Goal: Task Accomplishment & Management: Manage account settings

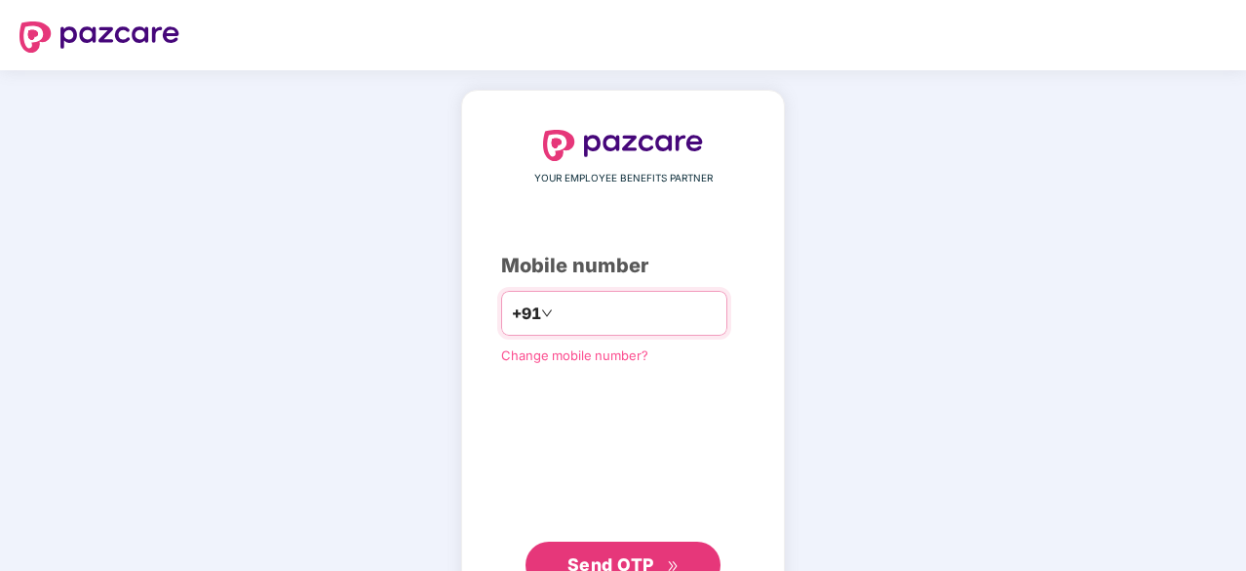
click at [557, 302] on input "number" at bounding box center [637, 312] width 160 height 31
type input "**********"
click at [623, 556] on span "Send OTP" at bounding box center [611, 562] width 87 height 20
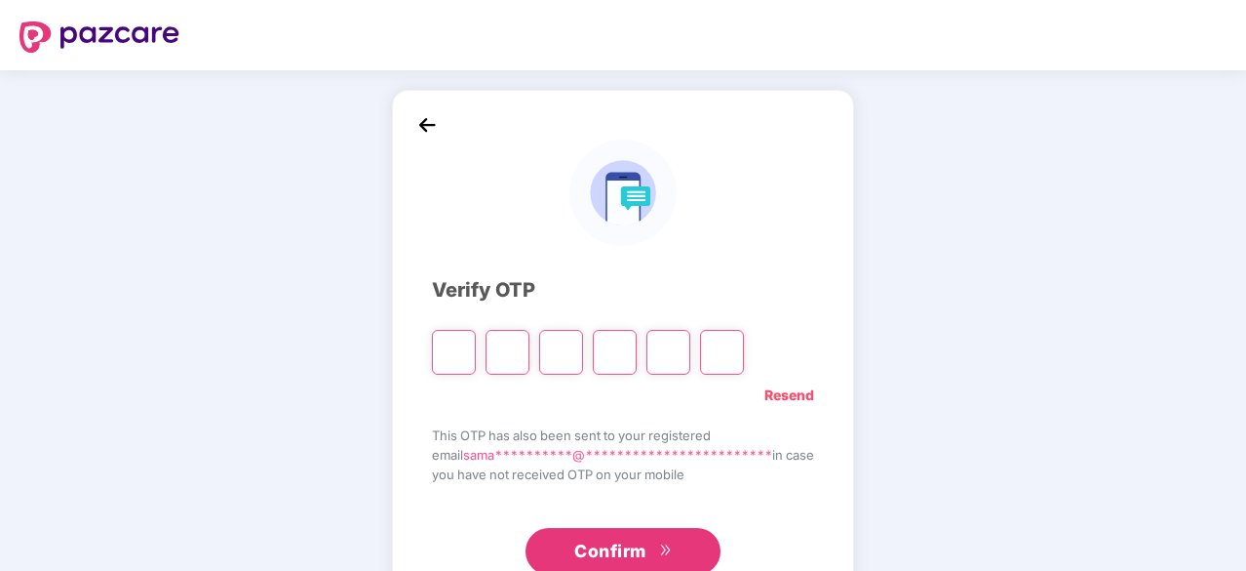
type input "*"
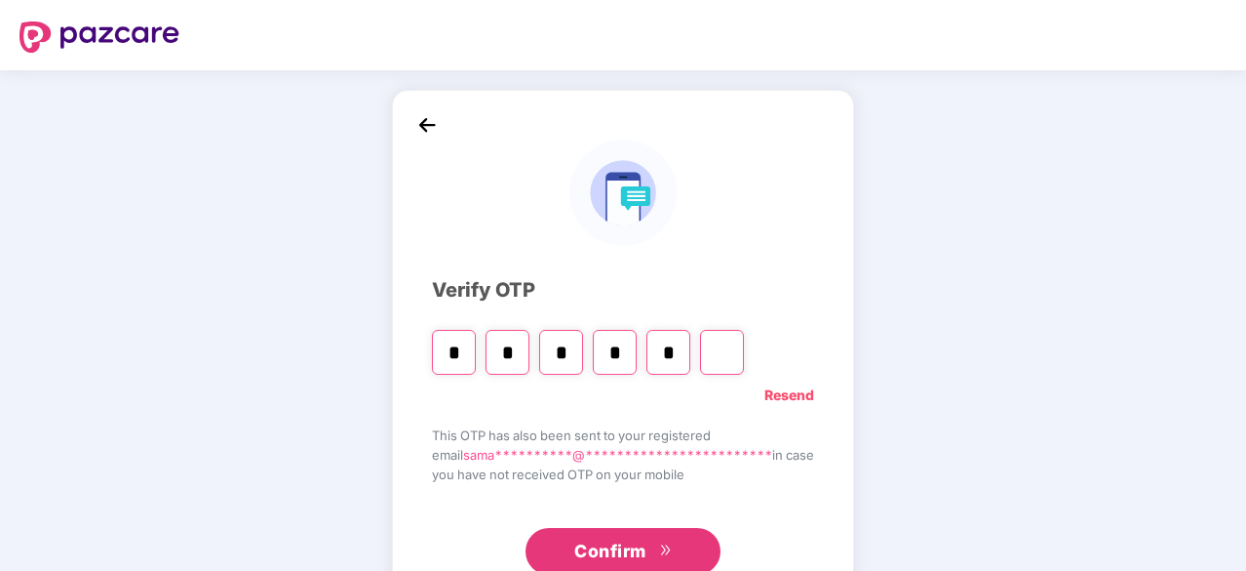
type input "*"
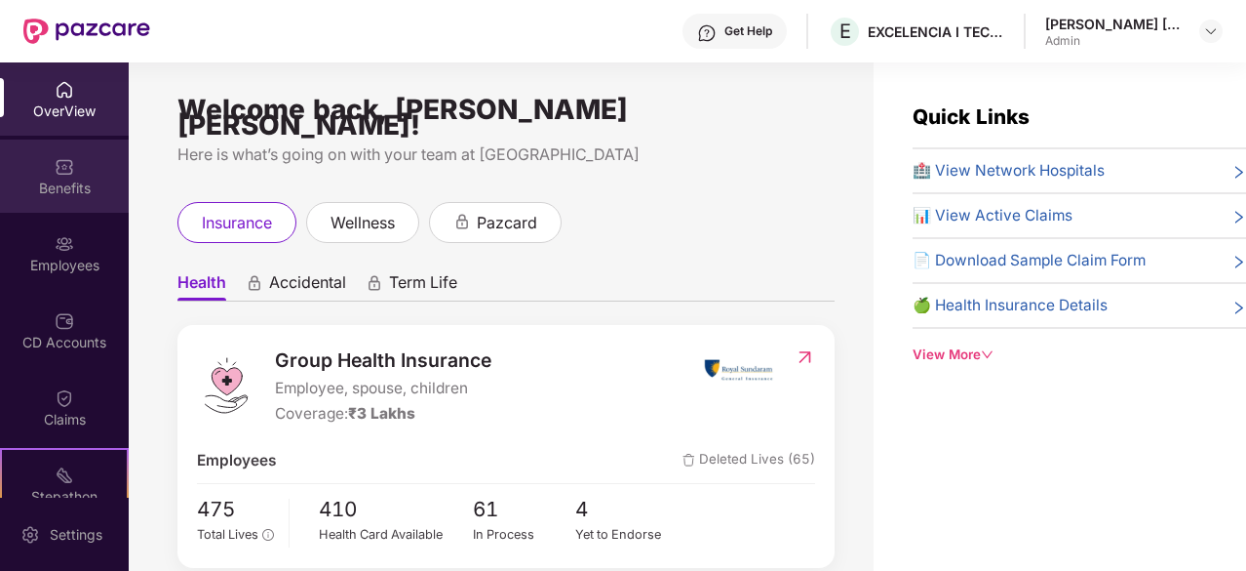
click at [50, 184] on div "Benefits" at bounding box center [64, 188] width 129 height 20
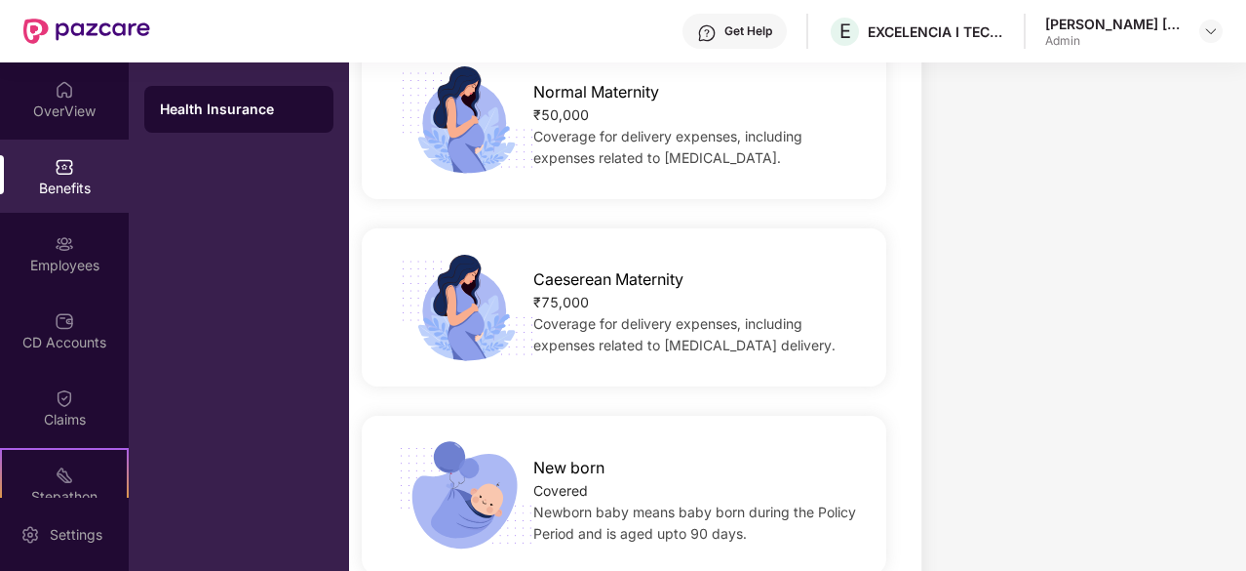
scroll to position [2176, 0]
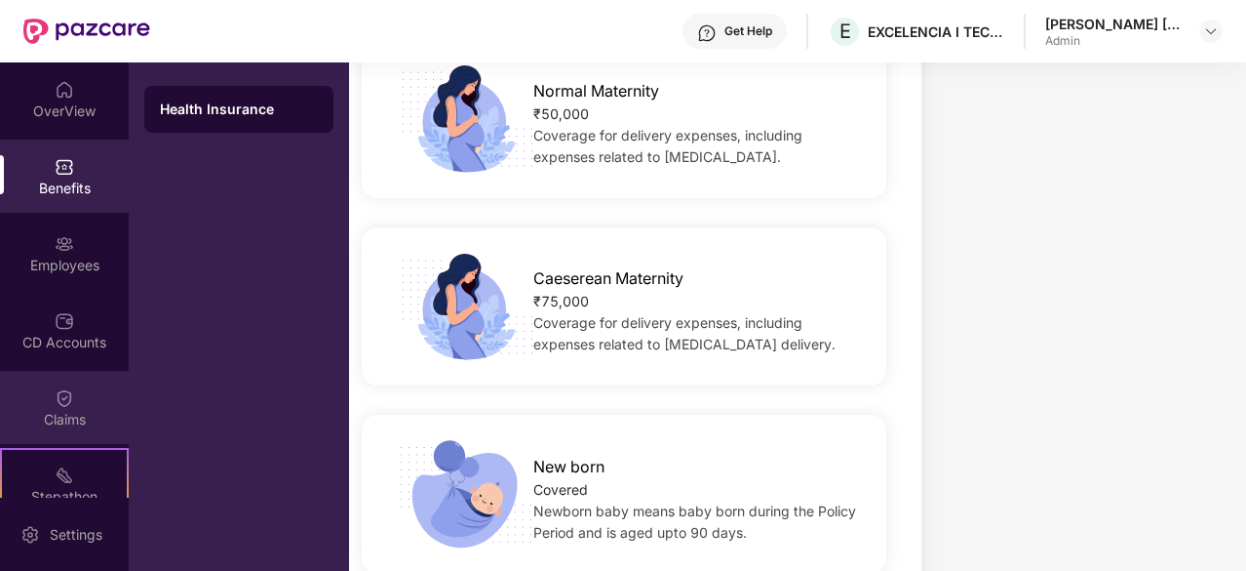
click at [61, 393] on img at bounding box center [65, 398] width 20 height 20
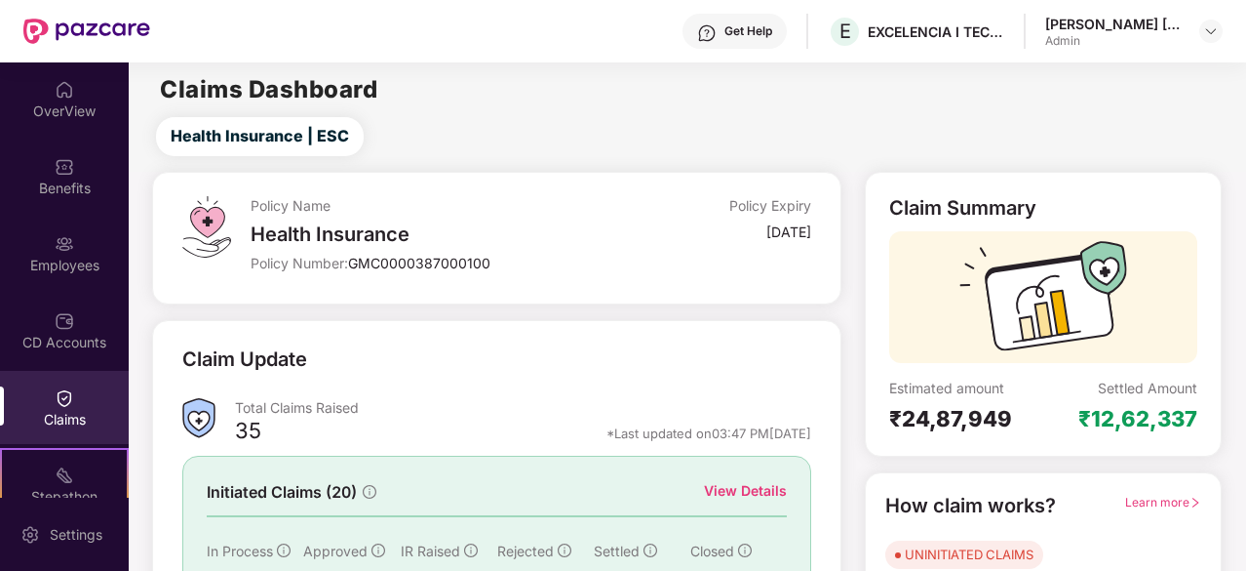
scroll to position [191, 0]
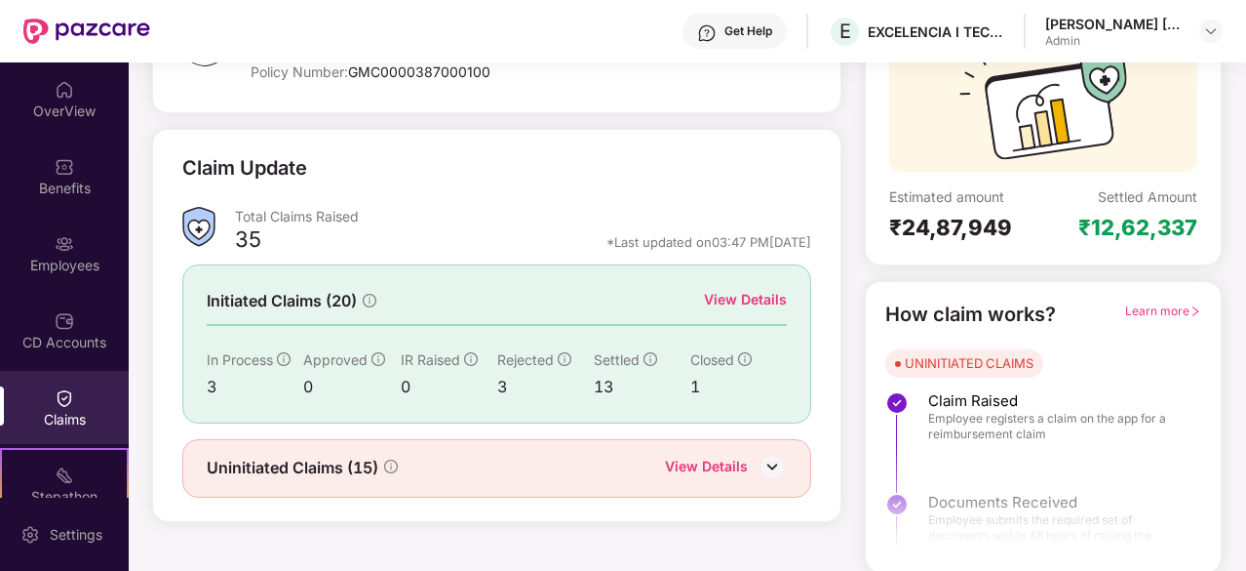
click at [706, 461] on div "View Details" at bounding box center [706, 467] width 83 height 25
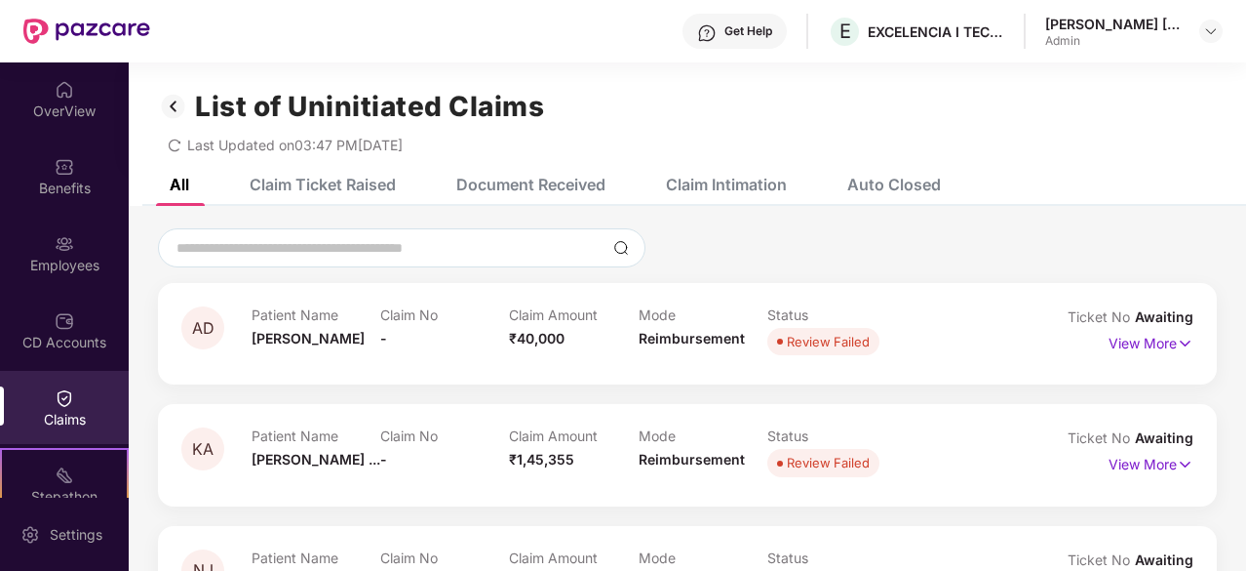
scroll to position [0, 0]
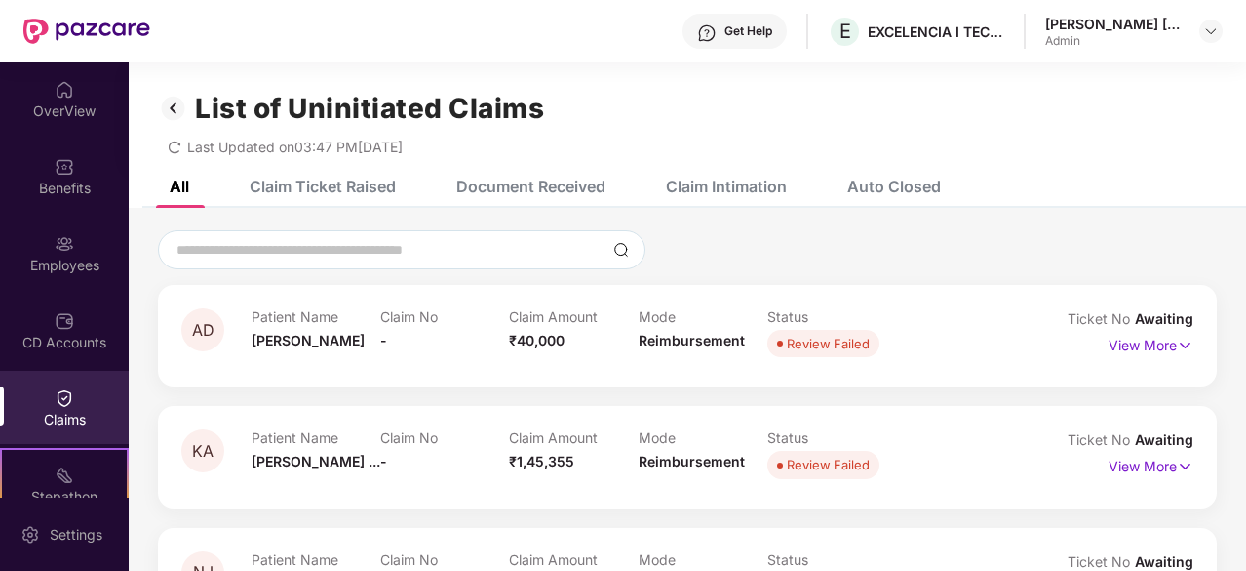
click at [342, 196] on div "Claim Ticket Raised" at bounding box center [308, 186] width 176 height 43
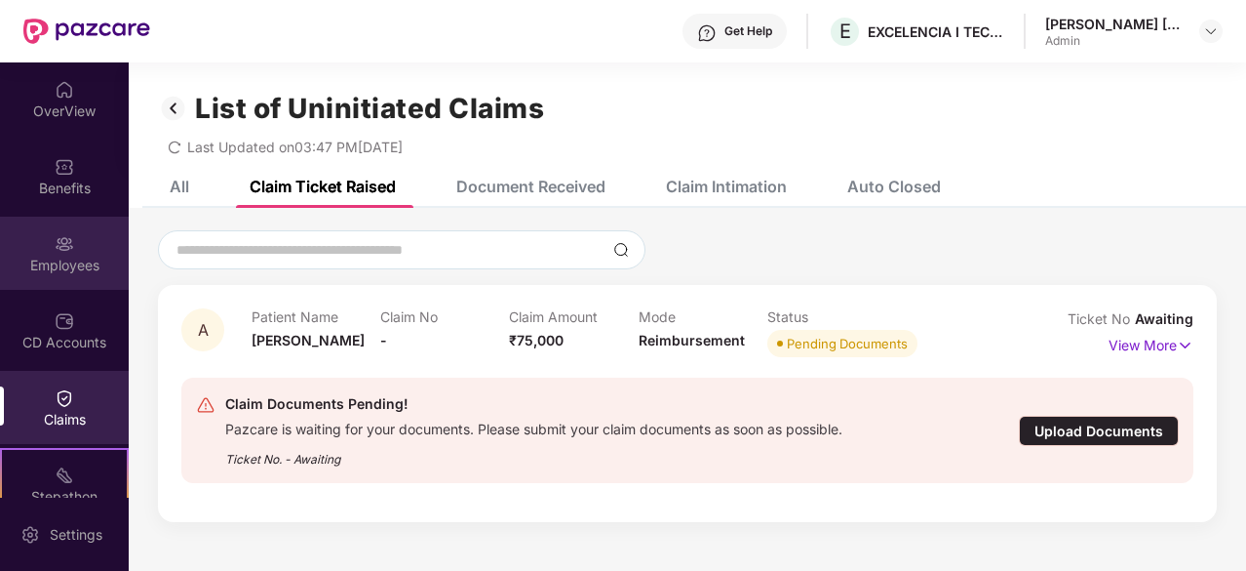
click at [63, 257] on div "Employees" at bounding box center [64, 266] width 129 height 20
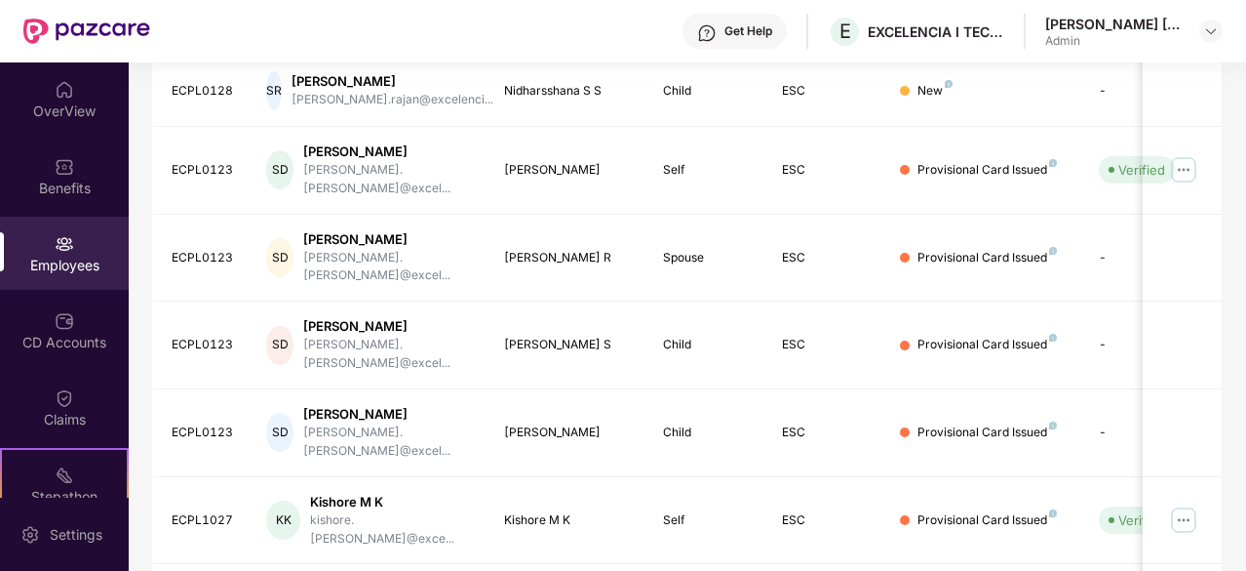
scroll to position [623, 0]
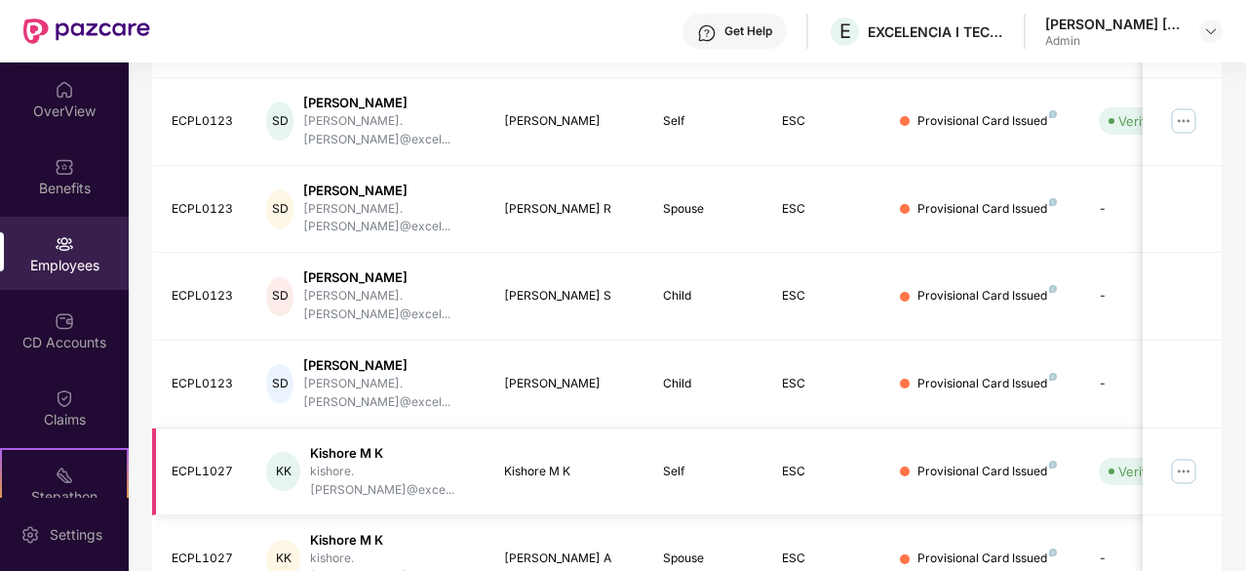
click at [1190, 455] on img at bounding box center [1183, 470] width 31 height 31
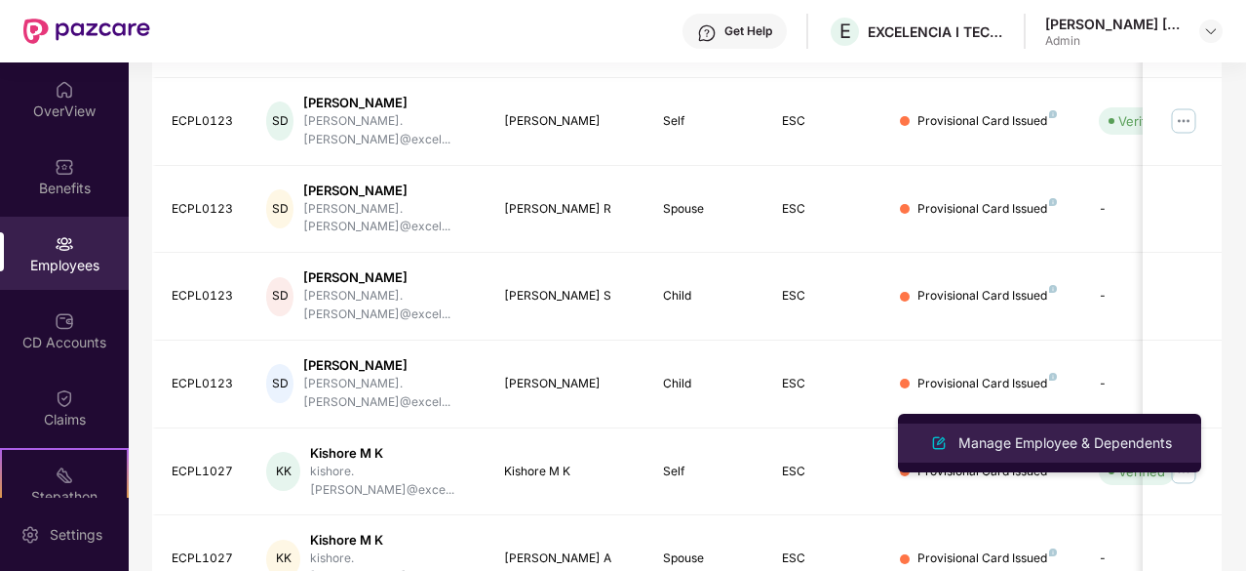
click at [1058, 431] on div "Manage Employee & Dependents" at bounding box center [1050, 442] width 253 height 23
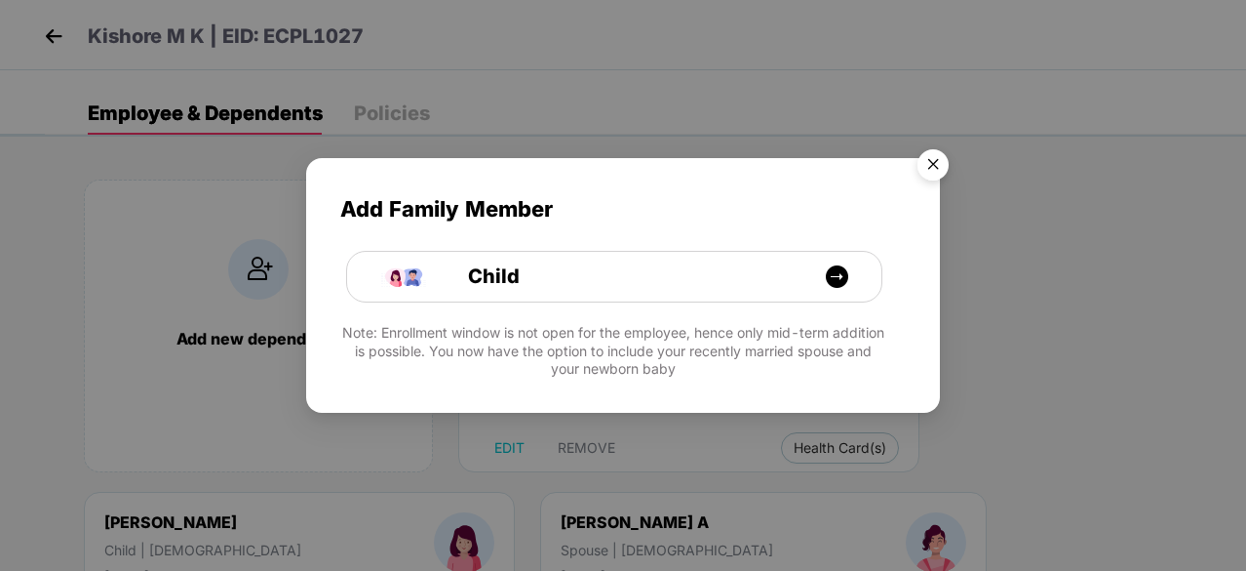
click at [930, 164] on img "Close" at bounding box center [933, 167] width 55 height 55
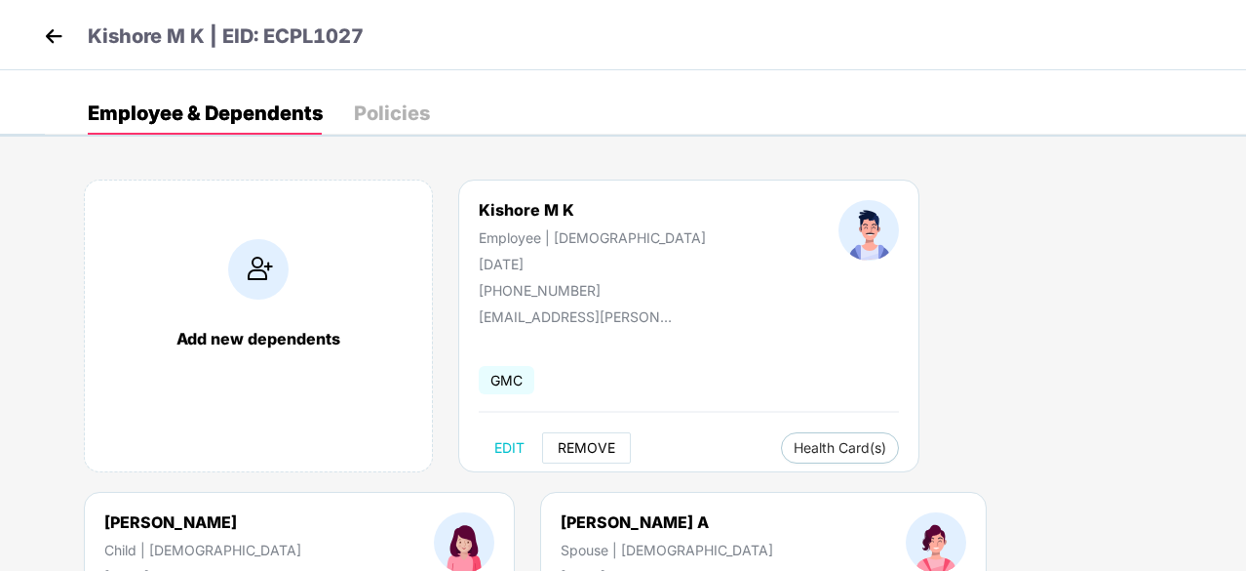
click at [579, 442] on span "REMOVE" at bounding box center [587, 448] width 58 height 16
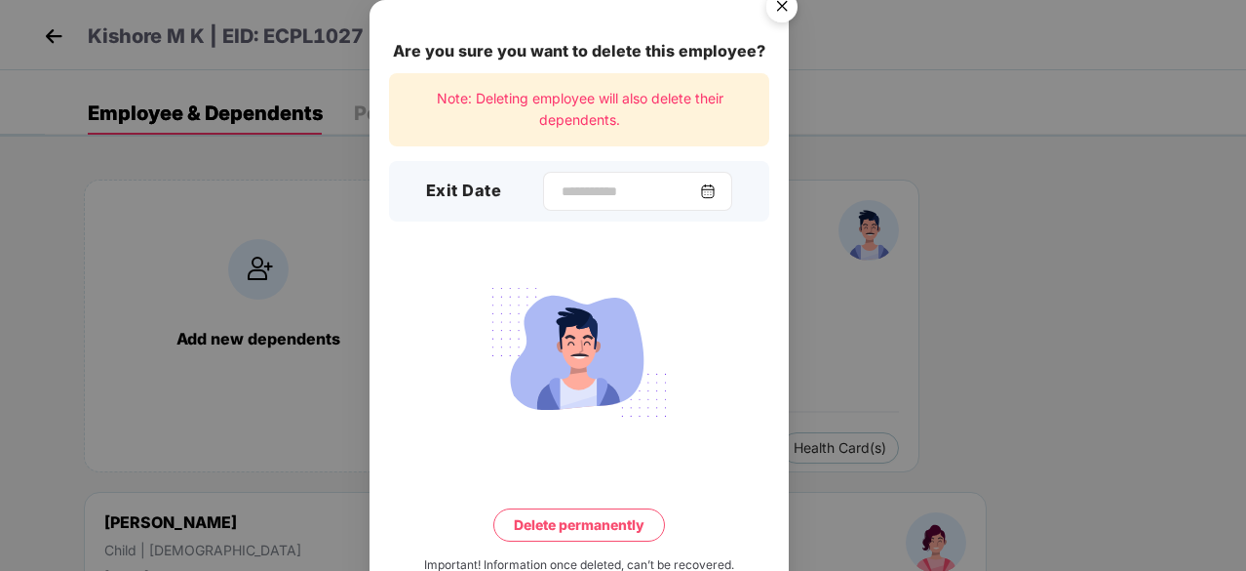
click at [712, 192] on img at bounding box center [708, 191] width 16 height 16
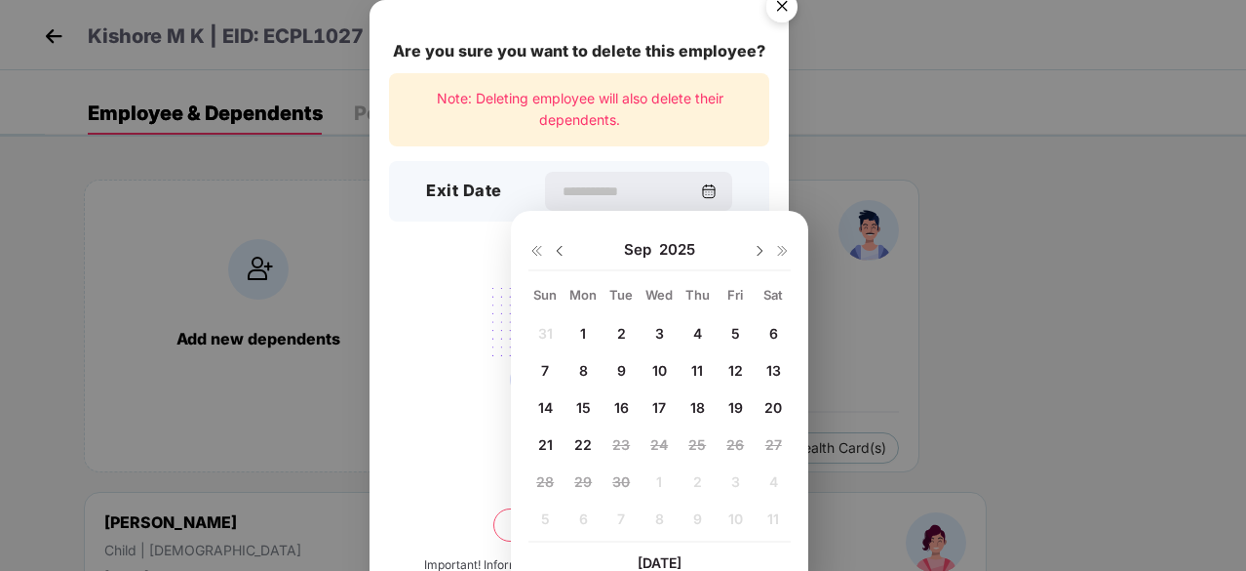
click at [731, 403] on span "19" at bounding box center [736, 407] width 15 height 17
type input "**********"
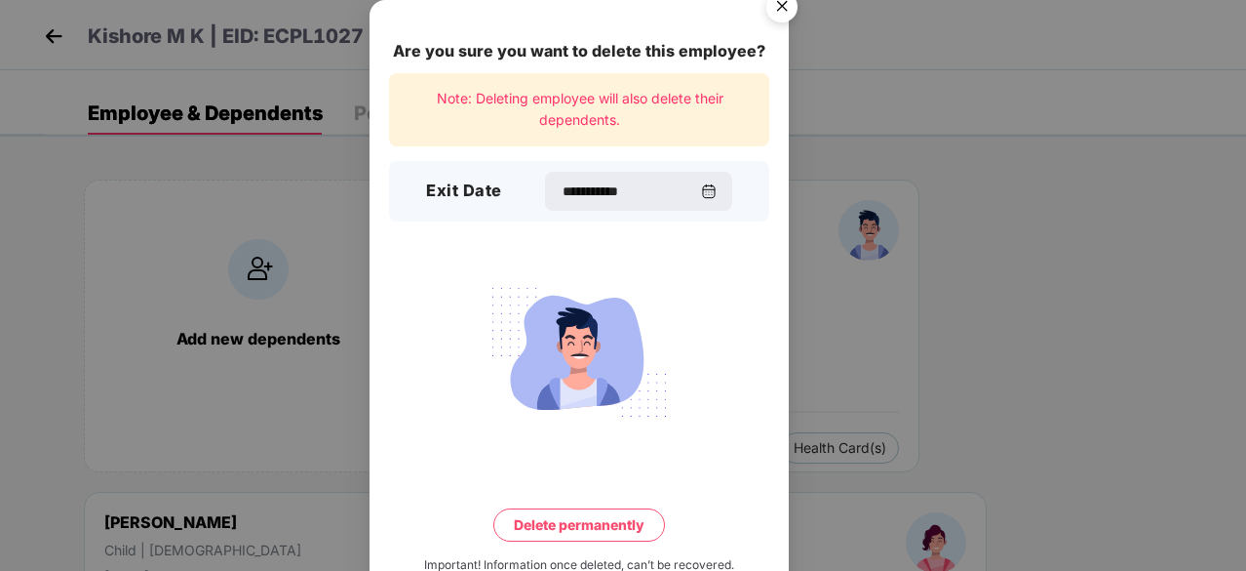
scroll to position [51, 0]
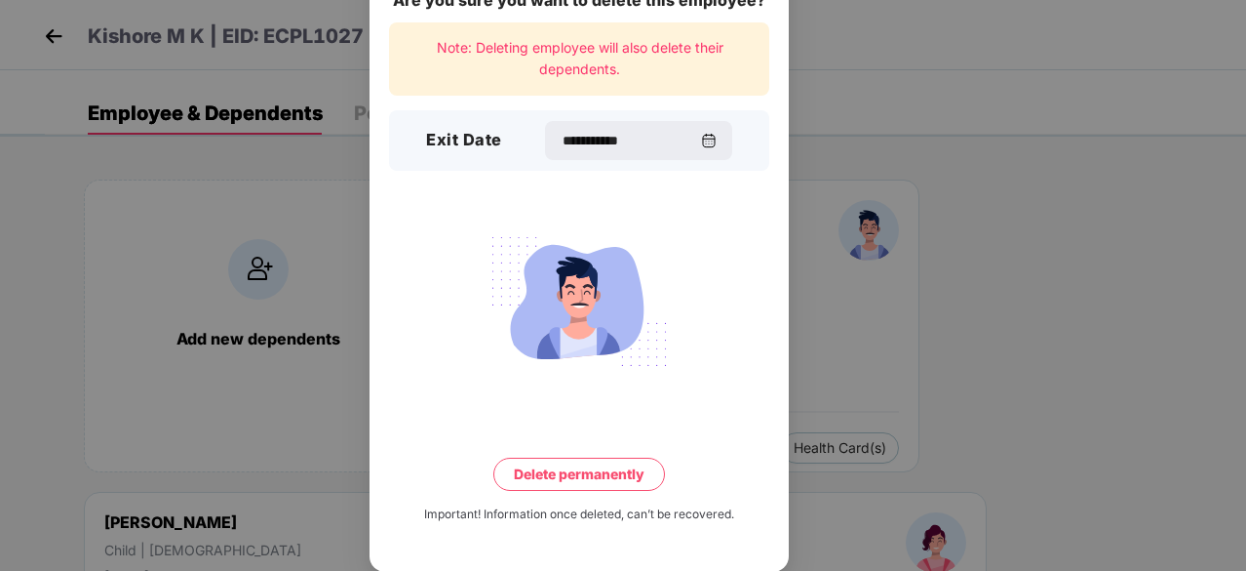
click at [600, 478] on button "Delete permanently" at bounding box center [580, 473] width 172 height 33
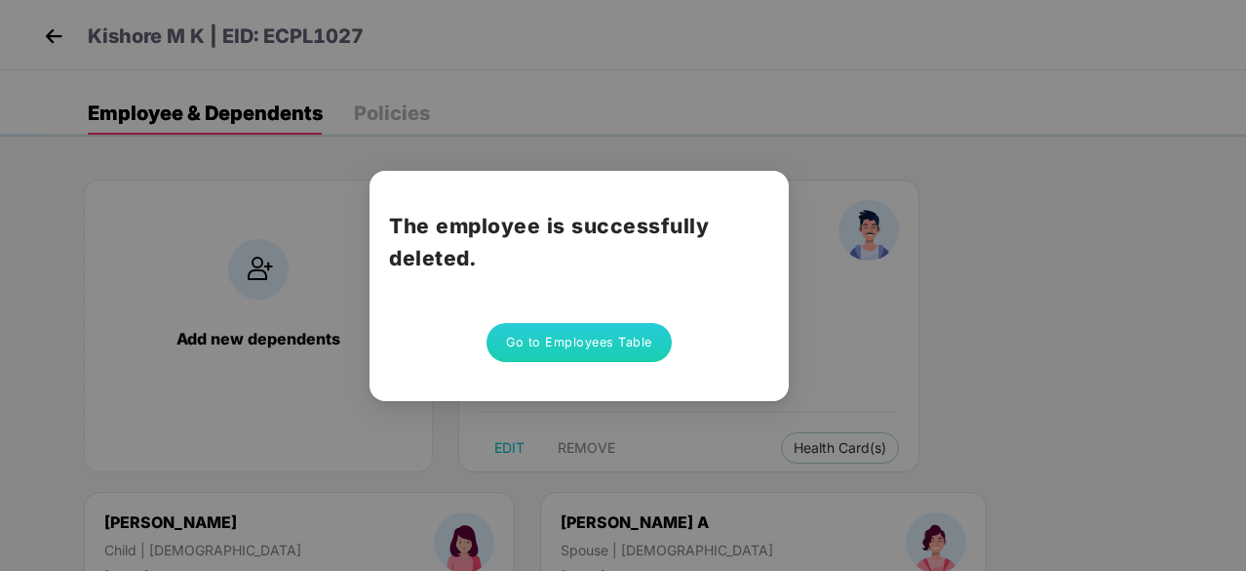
click at [573, 338] on button "Go to Employees Table" at bounding box center [579, 342] width 185 height 39
